Goal: Task Accomplishment & Management: Manage account settings

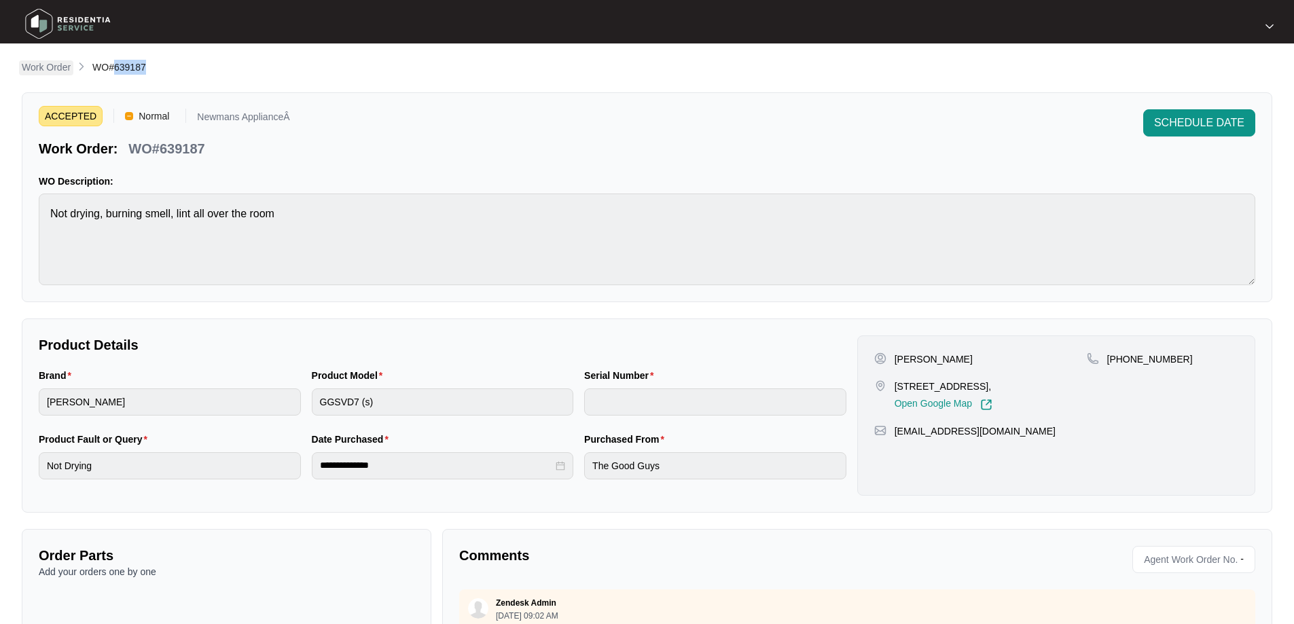
click at [56, 67] on p "Work Order" at bounding box center [46, 67] width 49 height 14
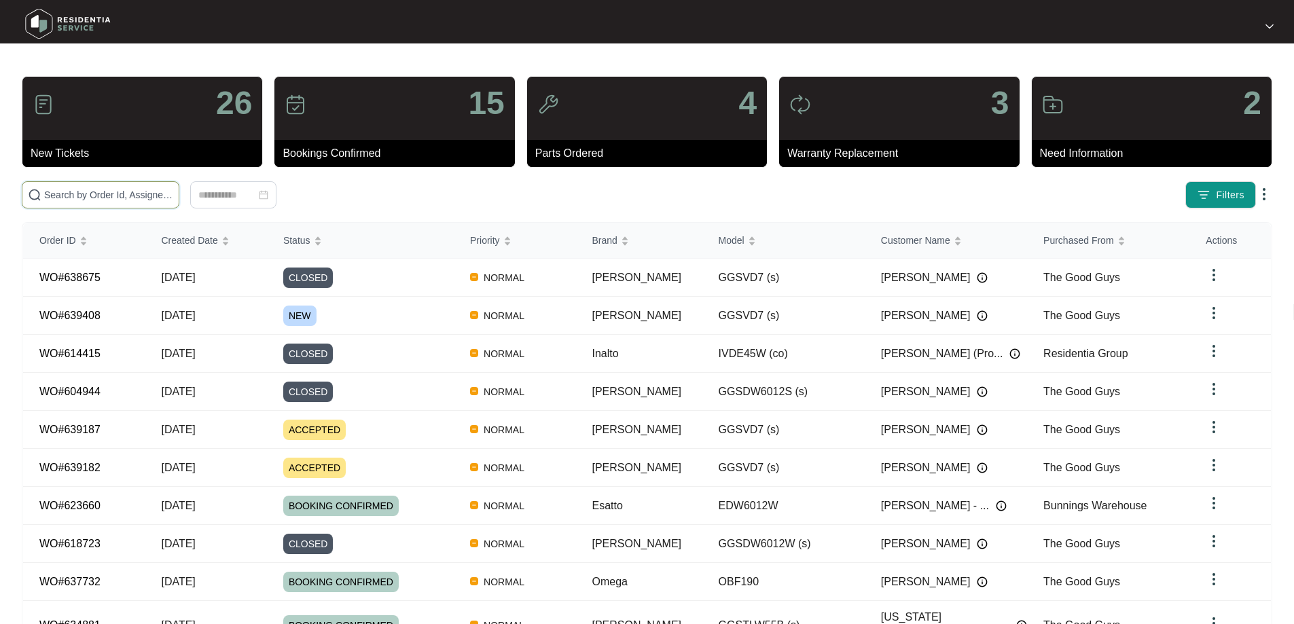
click at [173, 193] on input "text" at bounding box center [108, 194] width 129 height 15
paste input "639408"
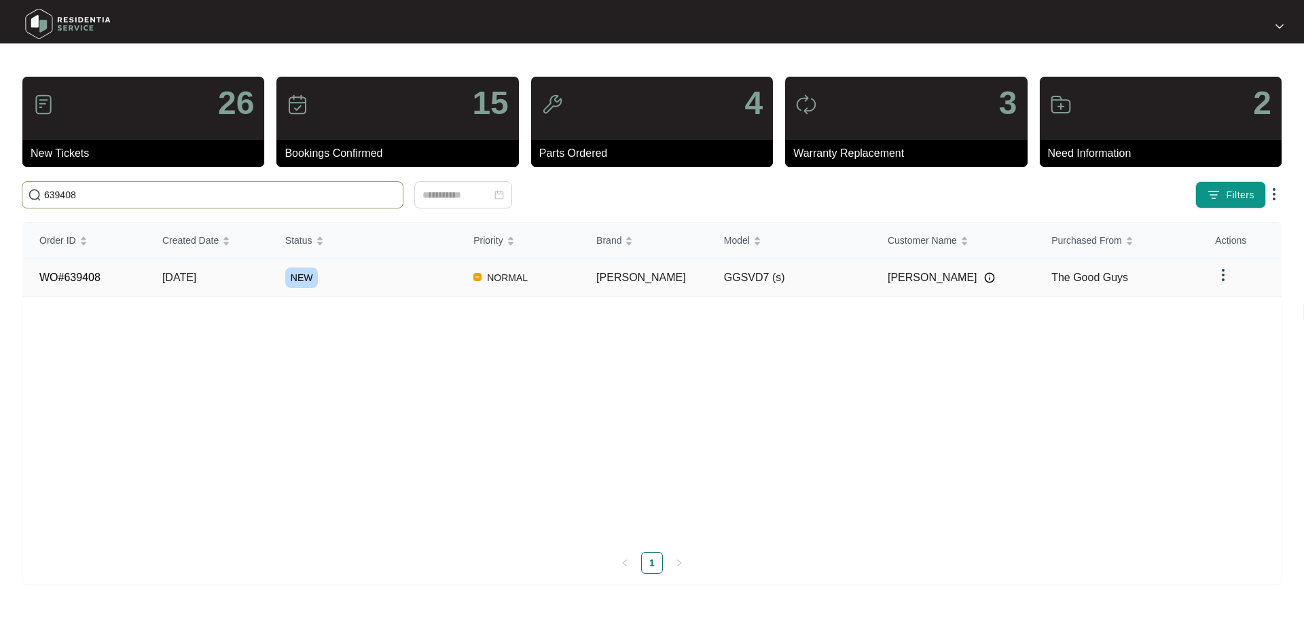
type input "639408"
click at [190, 277] on span "[DATE]" at bounding box center [179, 278] width 34 height 12
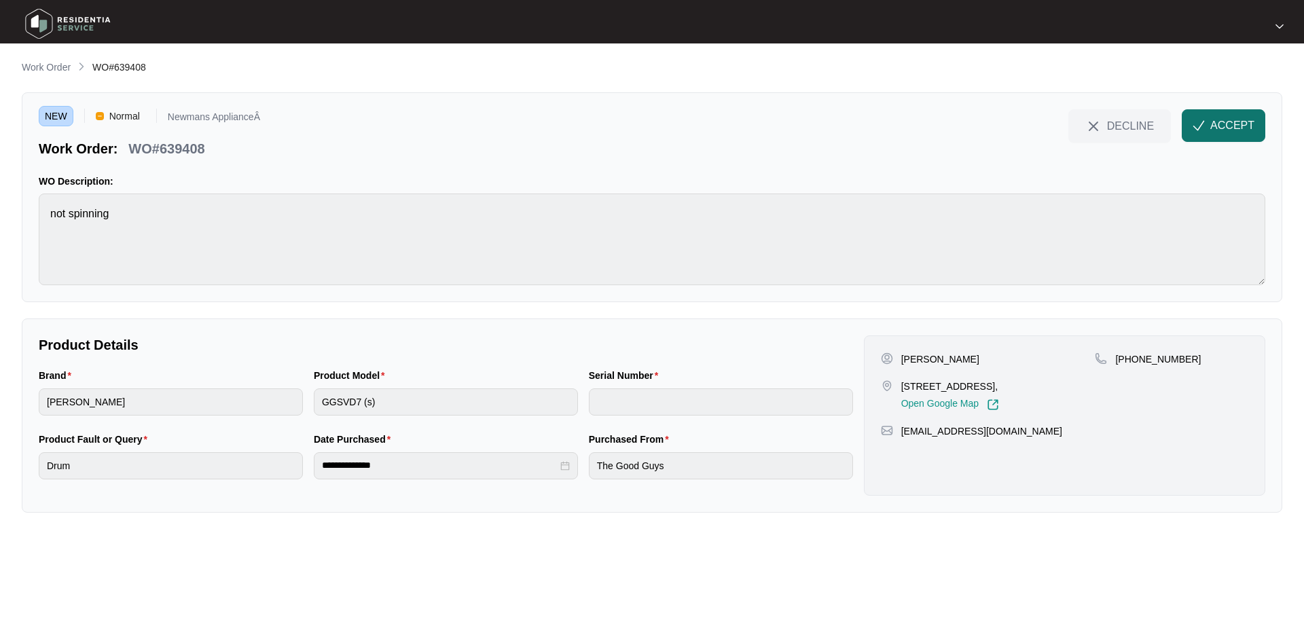
click at [1233, 126] on span "ACCEPT" at bounding box center [1232, 126] width 44 height 16
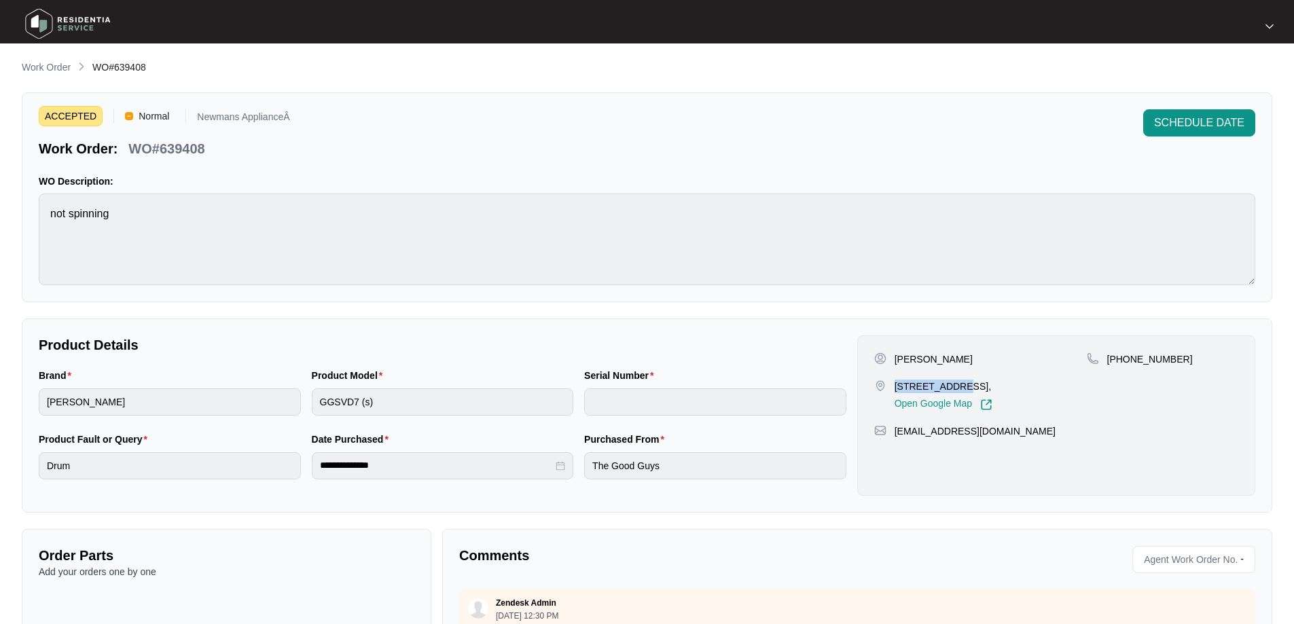
drag, startPoint x: 896, startPoint y: 386, endPoint x: 952, endPoint y: 389, distance: 55.7
click at [952, 389] on p "[STREET_ADDRESS]," at bounding box center [944, 387] width 98 height 14
copy p "8 bunya court"
drag, startPoint x: 116, startPoint y: 66, endPoint x: 149, endPoint y: 66, distance: 32.6
click at [149, 66] on div "Work Order WO#639408" at bounding box center [647, 68] width 1250 height 16
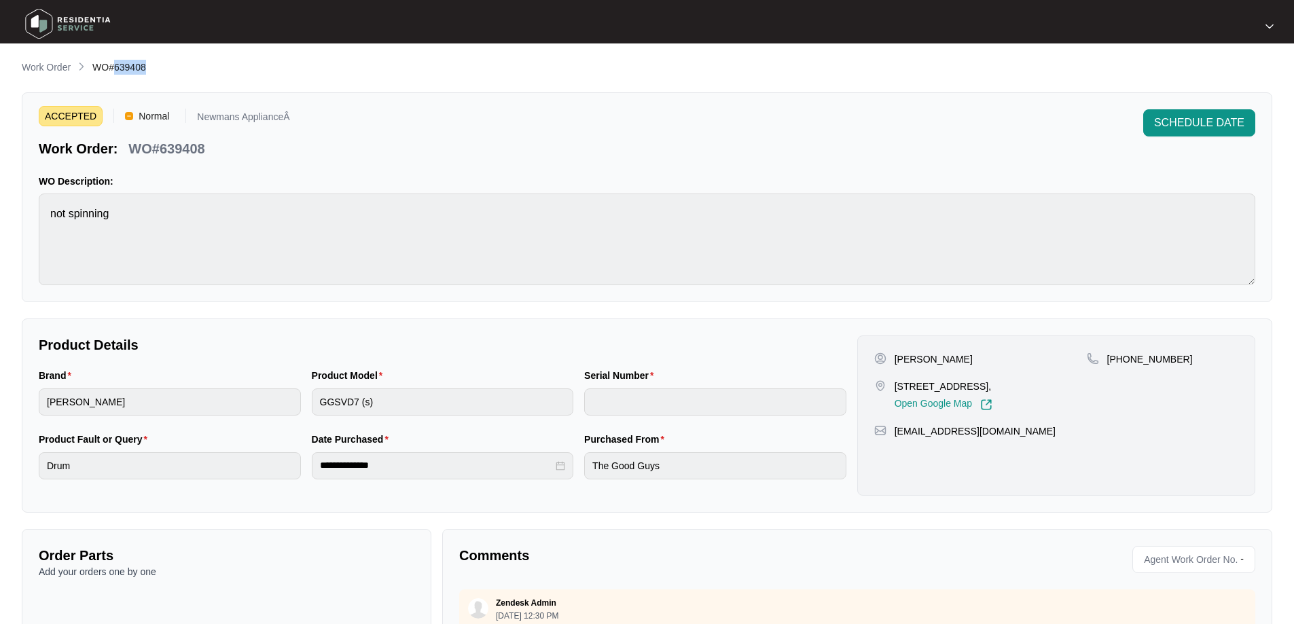
copy span "639408"
drag, startPoint x: 896, startPoint y: 384, endPoint x: 952, endPoint y: 384, distance: 55.7
click at [952, 384] on p "[STREET_ADDRESS]," at bounding box center [944, 387] width 98 height 14
copy p "8 bunya court"
drag, startPoint x: 956, startPoint y: 389, endPoint x: 1002, endPoint y: 384, distance: 46.5
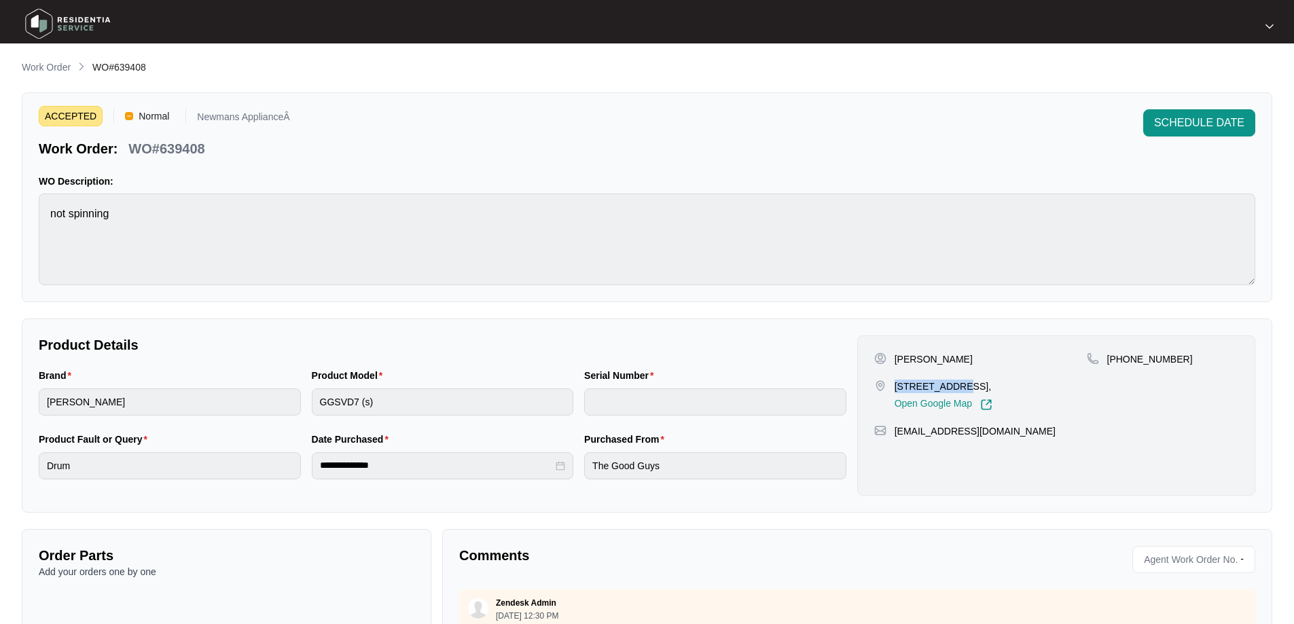
click at [992, 384] on p "[STREET_ADDRESS]," at bounding box center [944, 387] width 98 height 14
copy p "Helensvale"
click at [929, 358] on p "[PERSON_NAME]" at bounding box center [934, 360] width 78 height 14
copy p "[PERSON_NAME]"
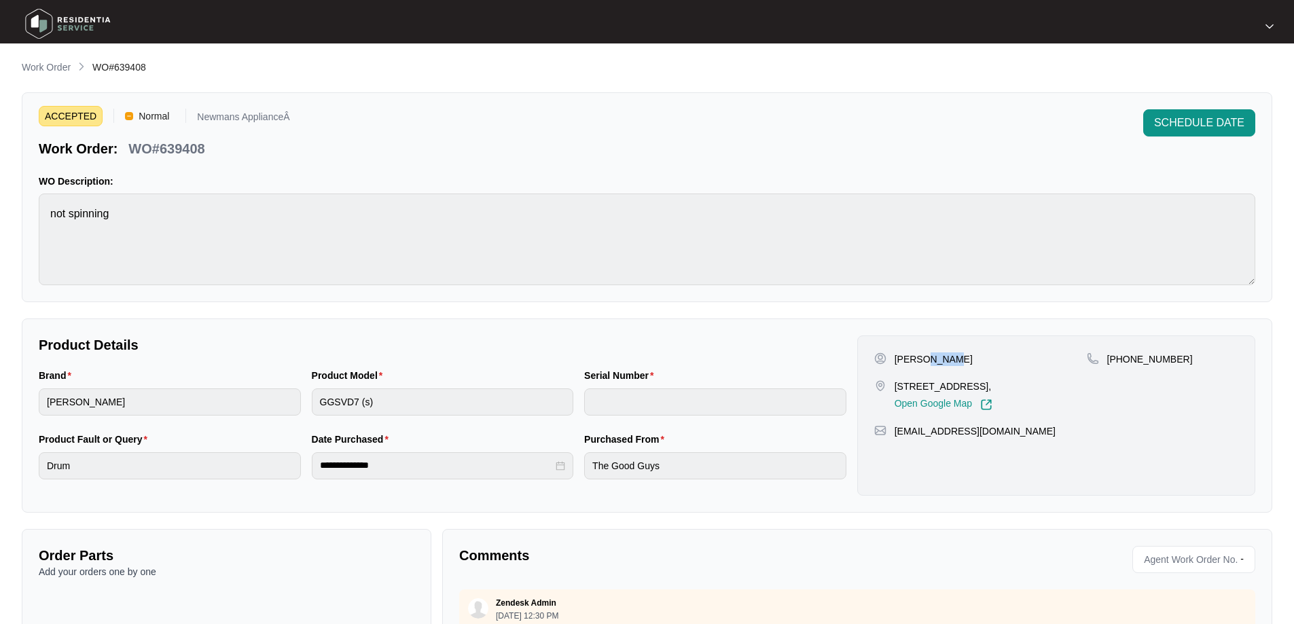
click at [903, 358] on p "[PERSON_NAME]" at bounding box center [934, 360] width 78 height 14
copy p "[PERSON_NAME]"
drag, startPoint x: 1174, startPoint y: 357, endPoint x: 1123, endPoint y: 359, distance: 51.0
click at [1123, 359] on div "[PHONE_NUMBER]" at bounding box center [1162, 360] width 151 height 14
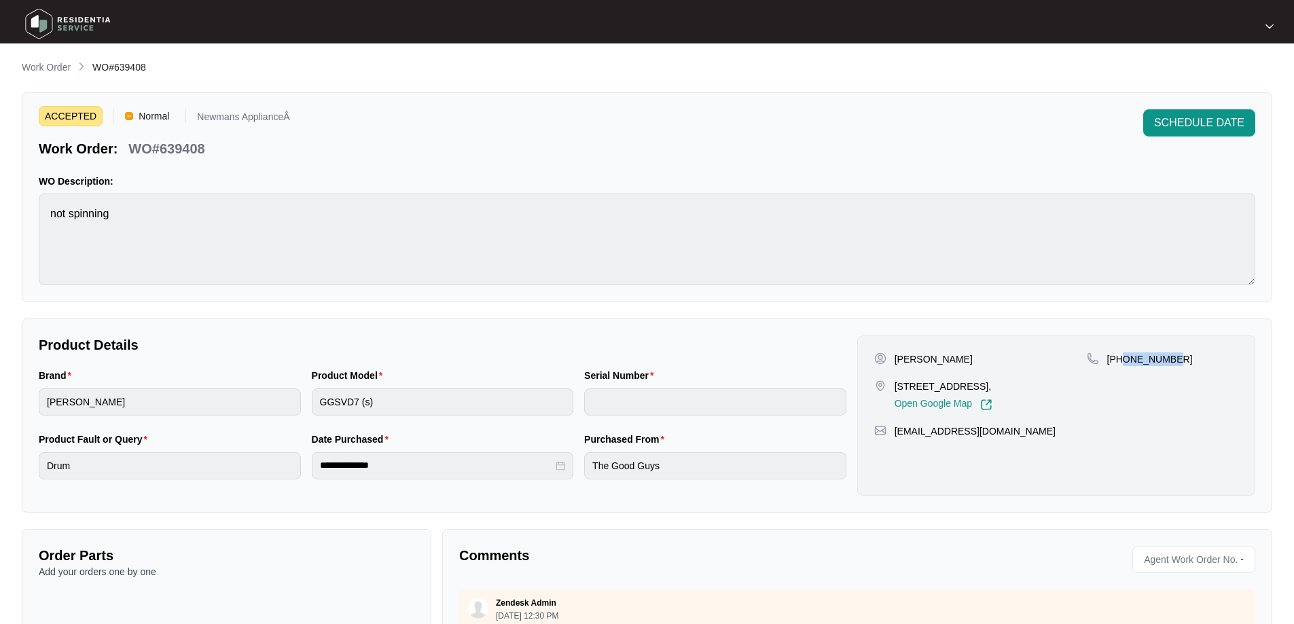
copy p "419660708"
drag, startPoint x: 1014, startPoint y: 427, endPoint x: 896, endPoint y: 433, distance: 118.3
click at [896, 433] on div "[EMAIL_ADDRESS][DOMAIN_NAME]" at bounding box center [1056, 432] width 364 height 14
copy p "[EMAIL_ADDRESS][DOMAIN_NAME]"
click at [308, 469] on div "**********" at bounding box center [442, 464] width 273 height 64
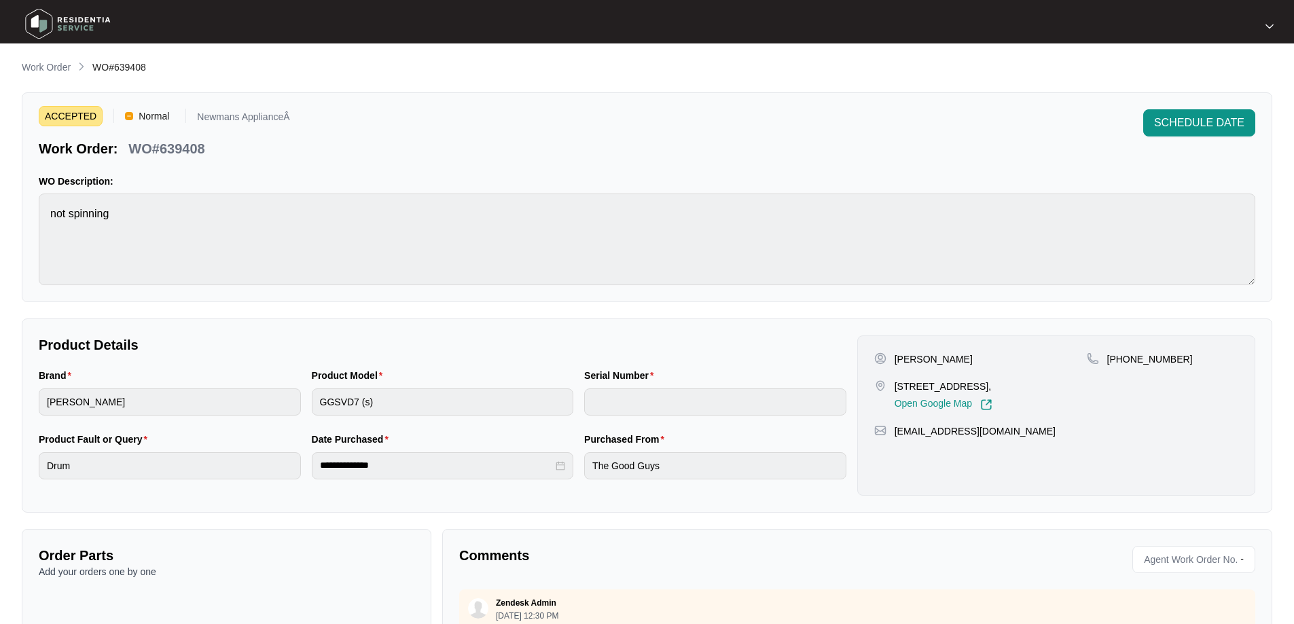
click at [38, 208] on div "ACCEPTED Normal Newmans ApplianceÂ Work Order: WO#639408 SCHEDULE DATE WO Descr…" at bounding box center [647, 197] width 1250 height 210
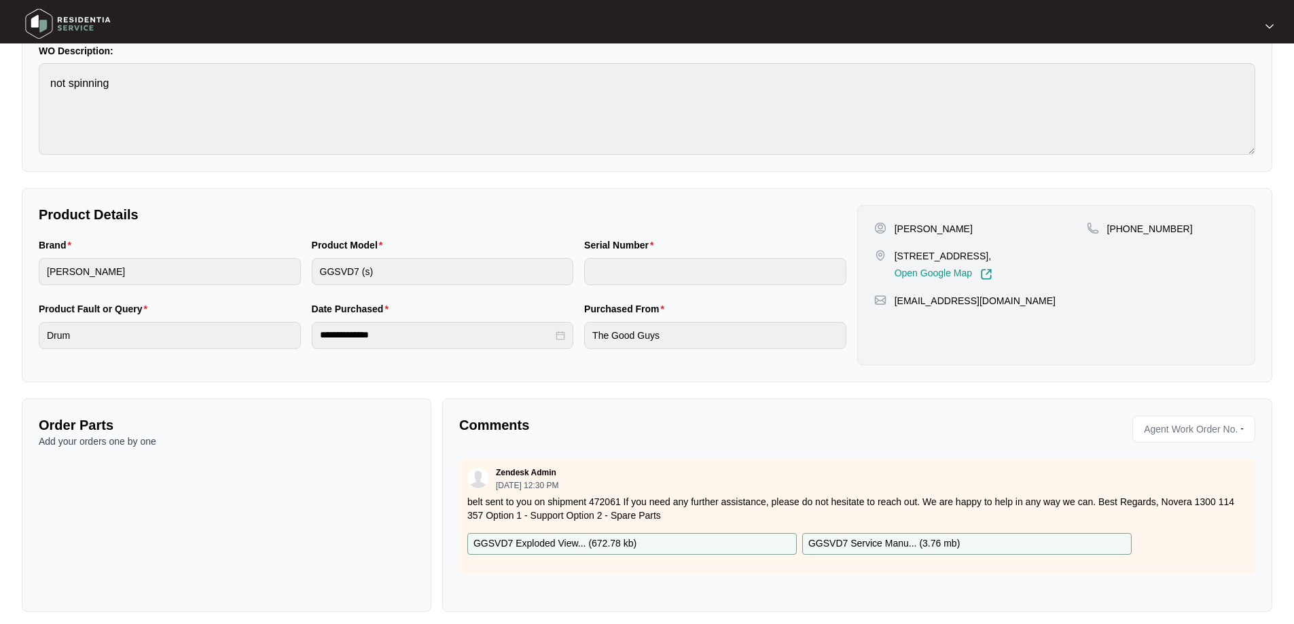
scroll to position [140, 0]
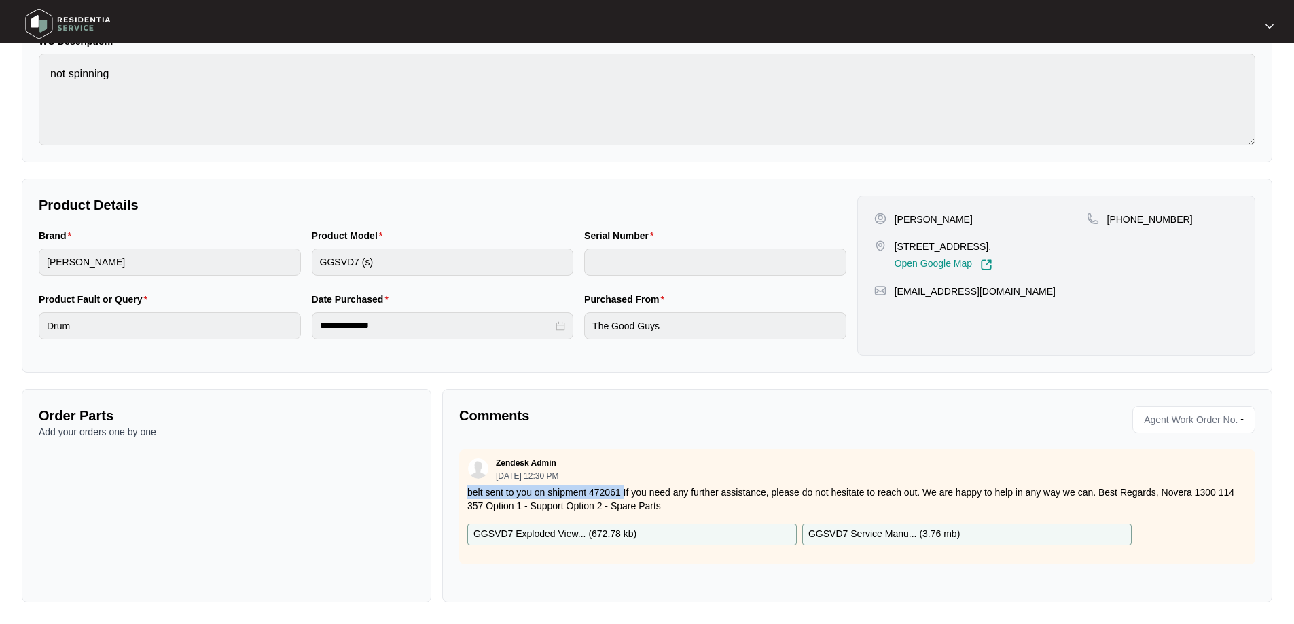
drag, startPoint x: 467, startPoint y: 495, endPoint x: 622, endPoint y: 489, distance: 155.0
click at [622, 489] on p "belt sent to you on shipment 472061 If you need any further assistance, please …" at bounding box center [857, 499] width 780 height 27
copy p "belt sent to you on shipment 472061"
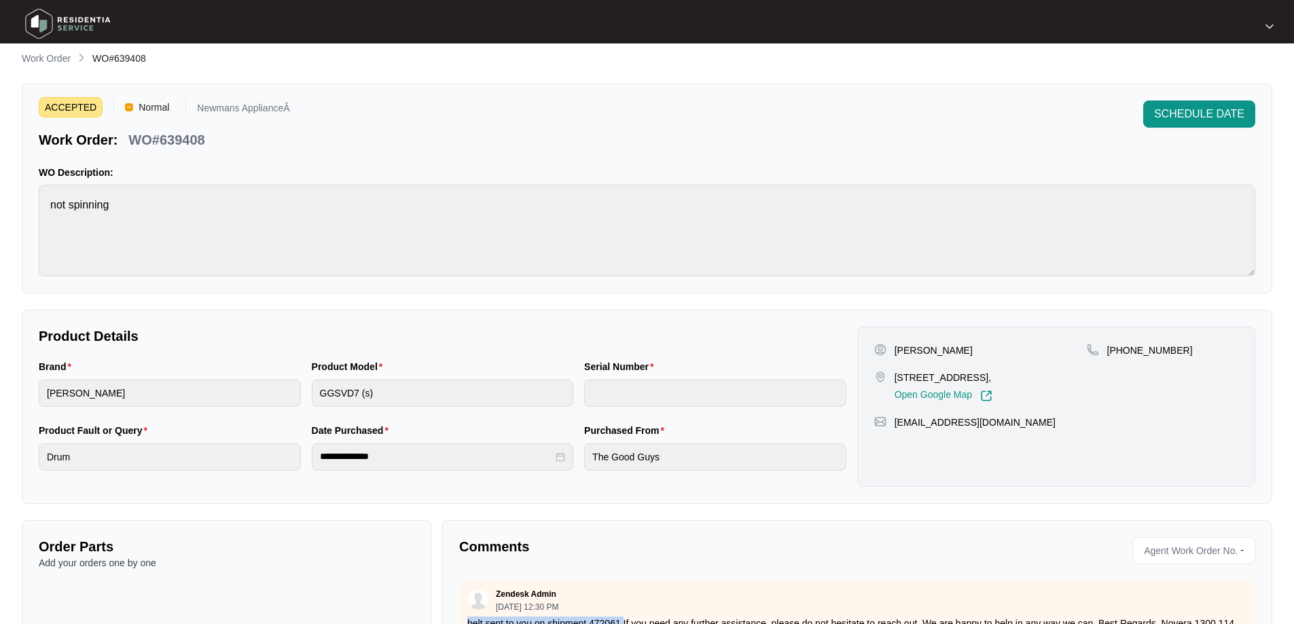
scroll to position [0, 0]
